Goal: Find specific page/section: Find specific page/section

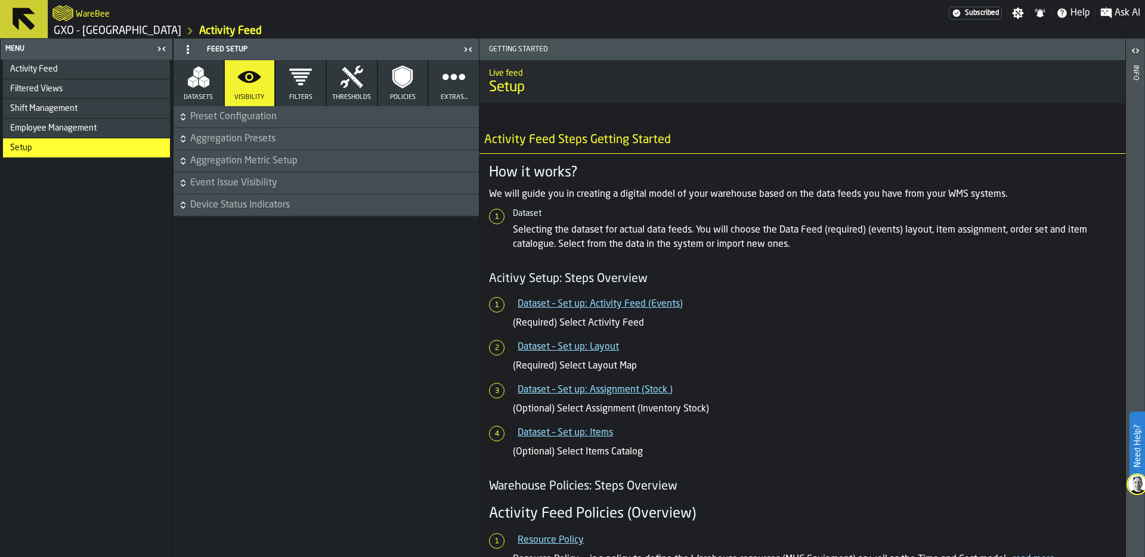
click at [68, 70] on div "Activity Feed" at bounding box center [87, 69] width 155 height 10
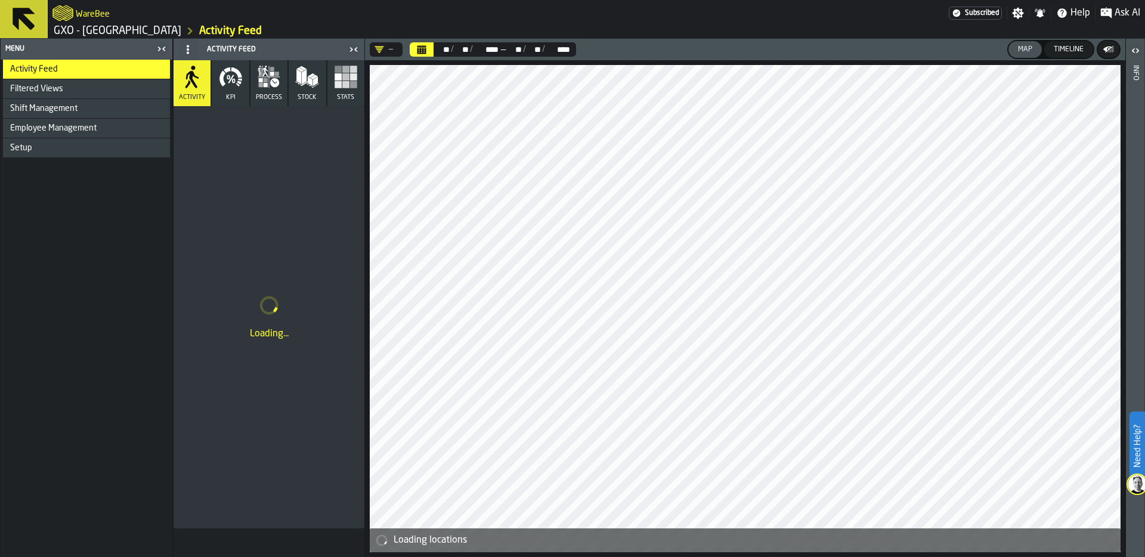
click at [422, 51] on icon "Calendar" at bounding box center [422, 51] width 9 height 6
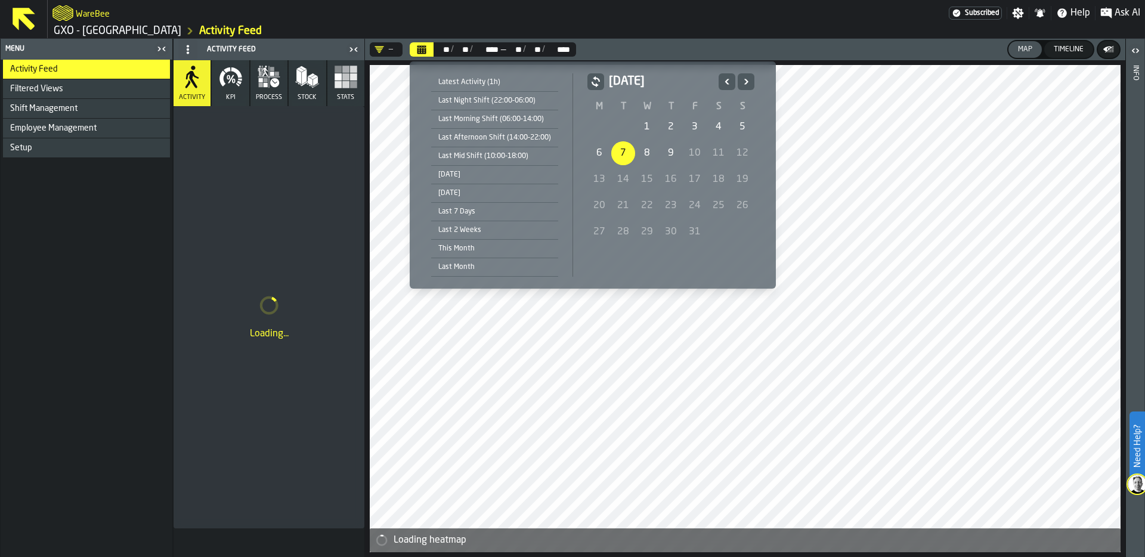
click at [640, 122] on div "1" at bounding box center [647, 127] width 24 height 24
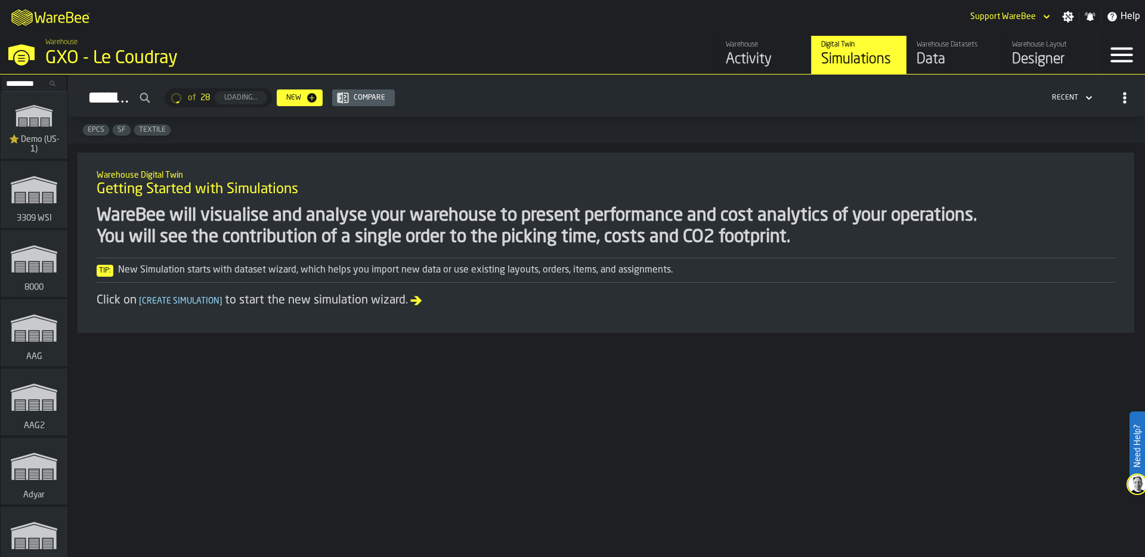
click at [21, 83] on input "Search..." at bounding box center [34, 83] width 62 height 13
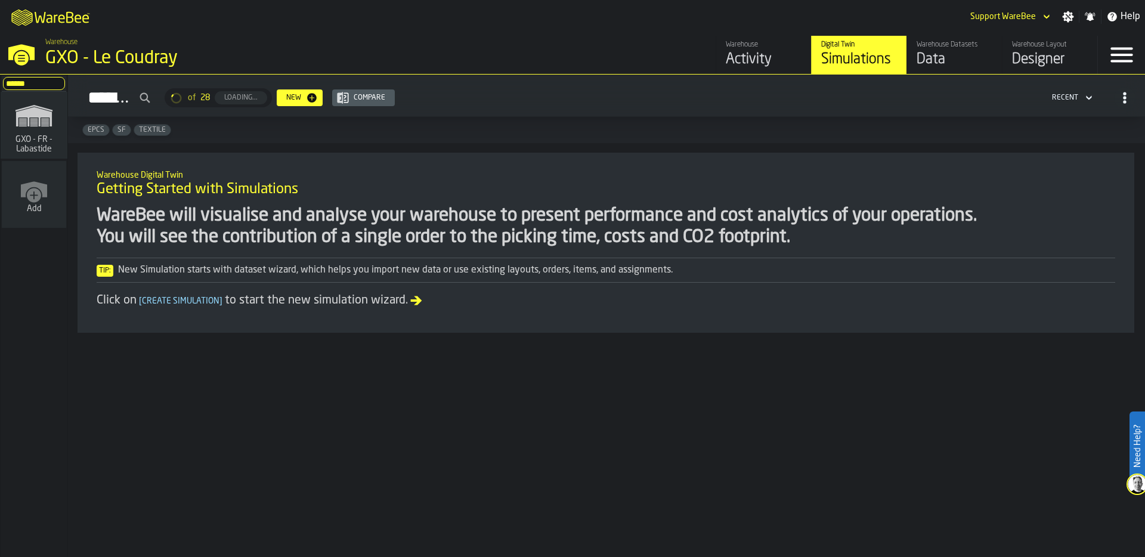
type input "******"
click at [28, 115] on polygon "link-to-/wh/i/6d62c477-0d62-49a3-8ae2-182b02fd63a7/simulations" at bounding box center [34, 117] width 36 height 20
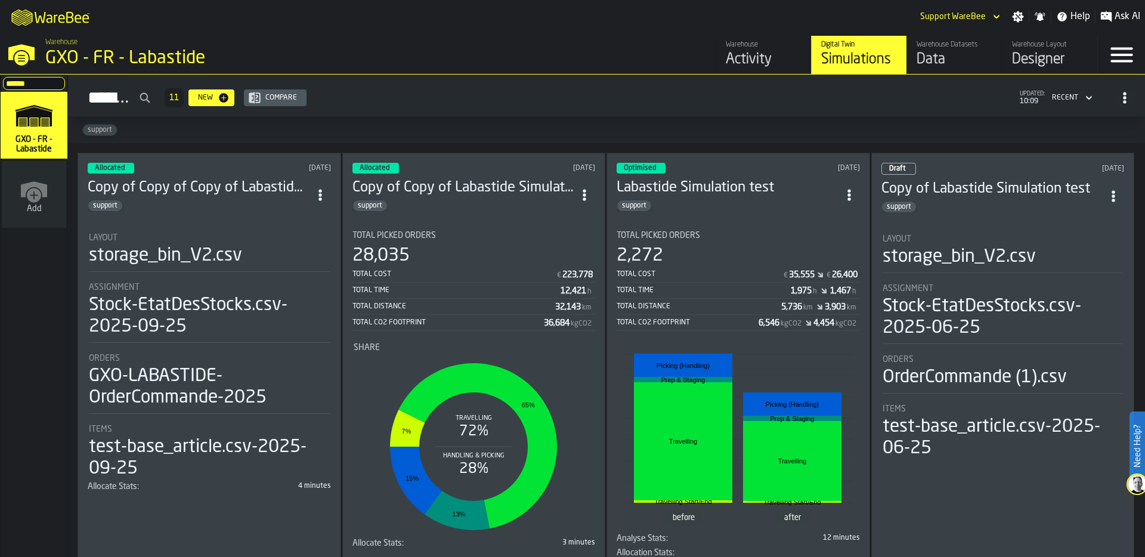
click at [1049, 53] on div "Designer" at bounding box center [1050, 59] width 76 height 19
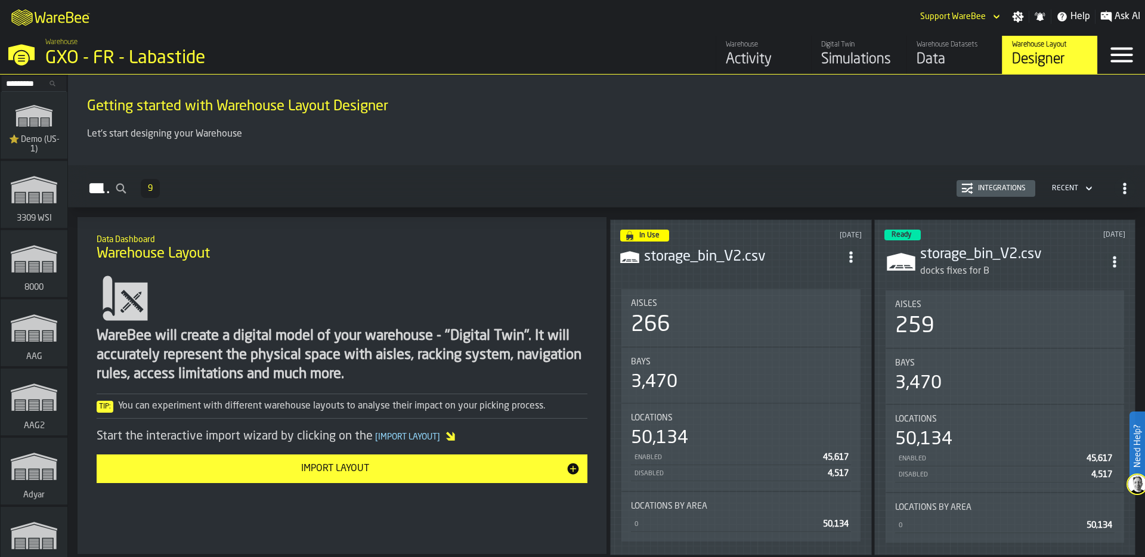
click at [694, 273] on header "In Use 14 days ago storage_bin_V2.csv" at bounding box center [741, 254] width 242 height 48
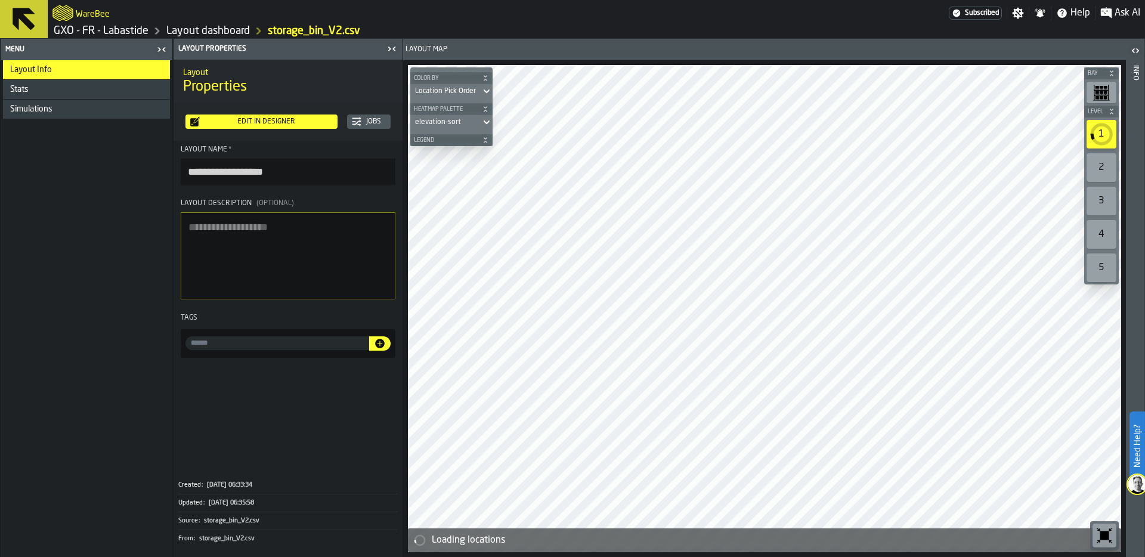
click at [84, 87] on div "Stats" at bounding box center [87, 90] width 155 height 10
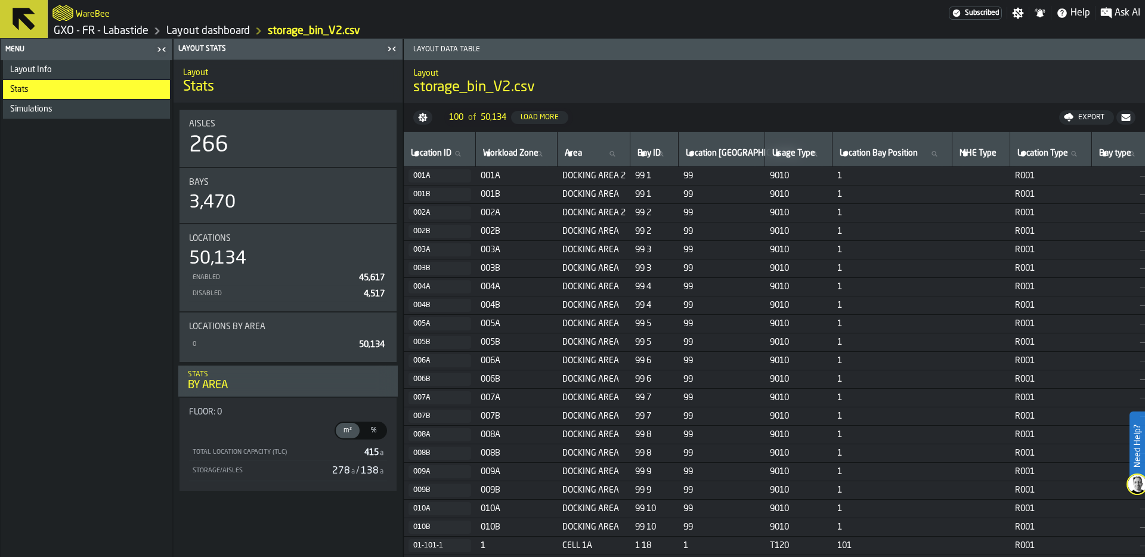
click at [162, 44] on icon "button-toggle-Close me" at bounding box center [162, 49] width 14 height 14
